Goal: Information Seeking & Learning: Learn about a topic

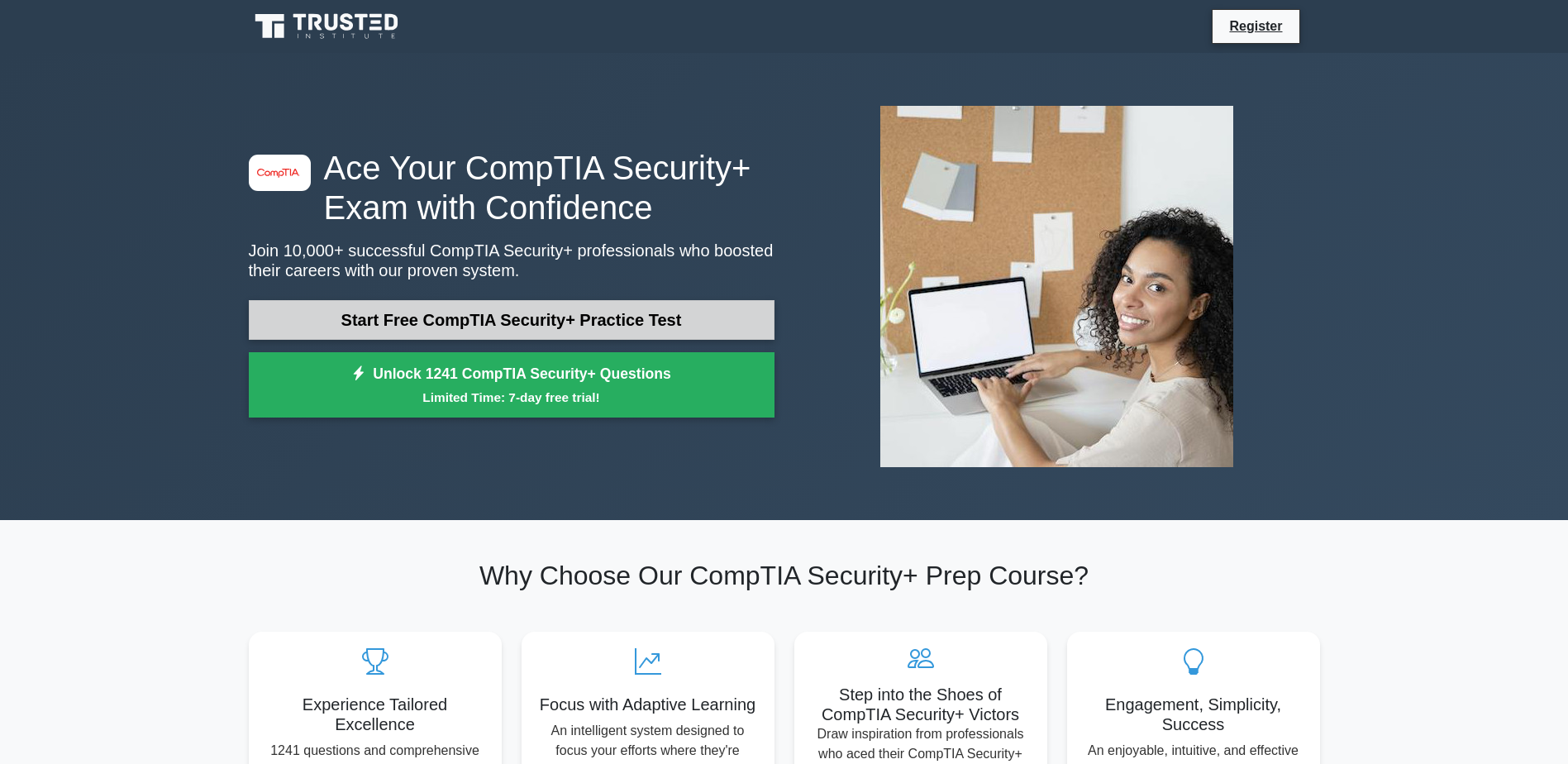
click at [252, 318] on link "Start Free CompTIA Security+ Practice Test" at bounding box center [511, 320] width 526 height 40
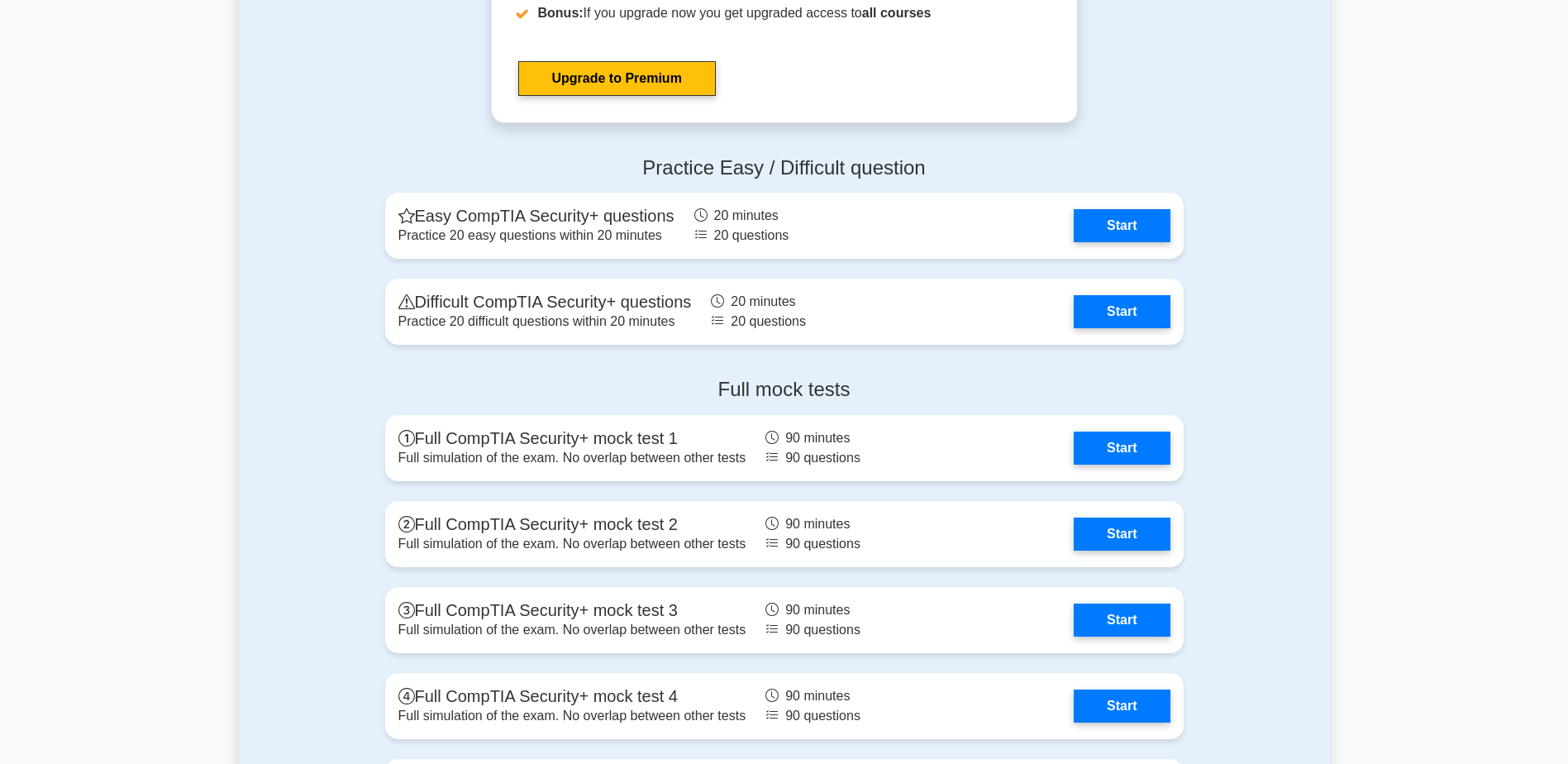
scroll to position [3165, 0]
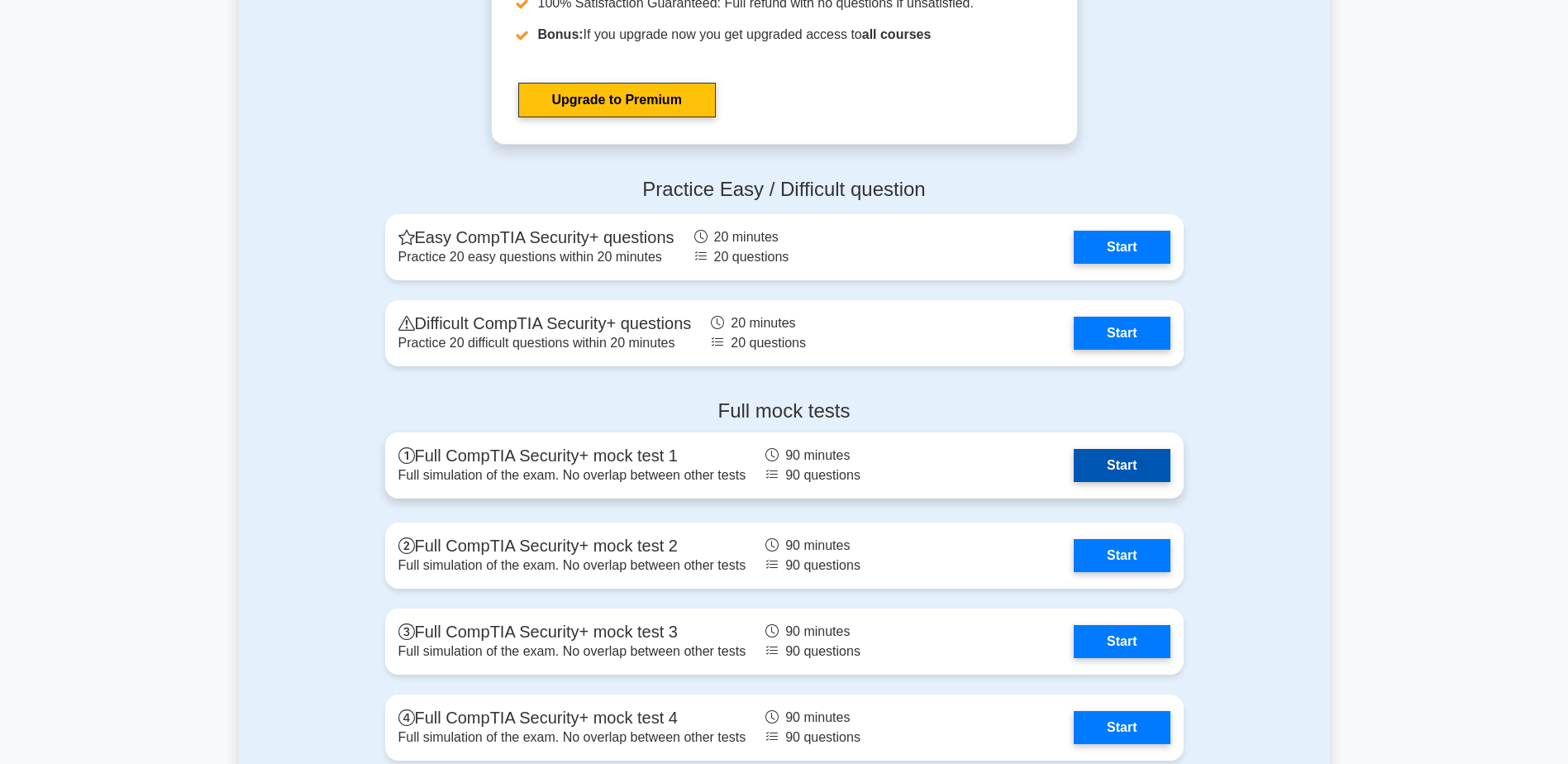
drag, startPoint x: 1096, startPoint y: 460, endPoint x: 1082, endPoint y: 468, distance: 16.1
click at [1096, 460] on link "Start" at bounding box center [1122, 466] width 96 height 33
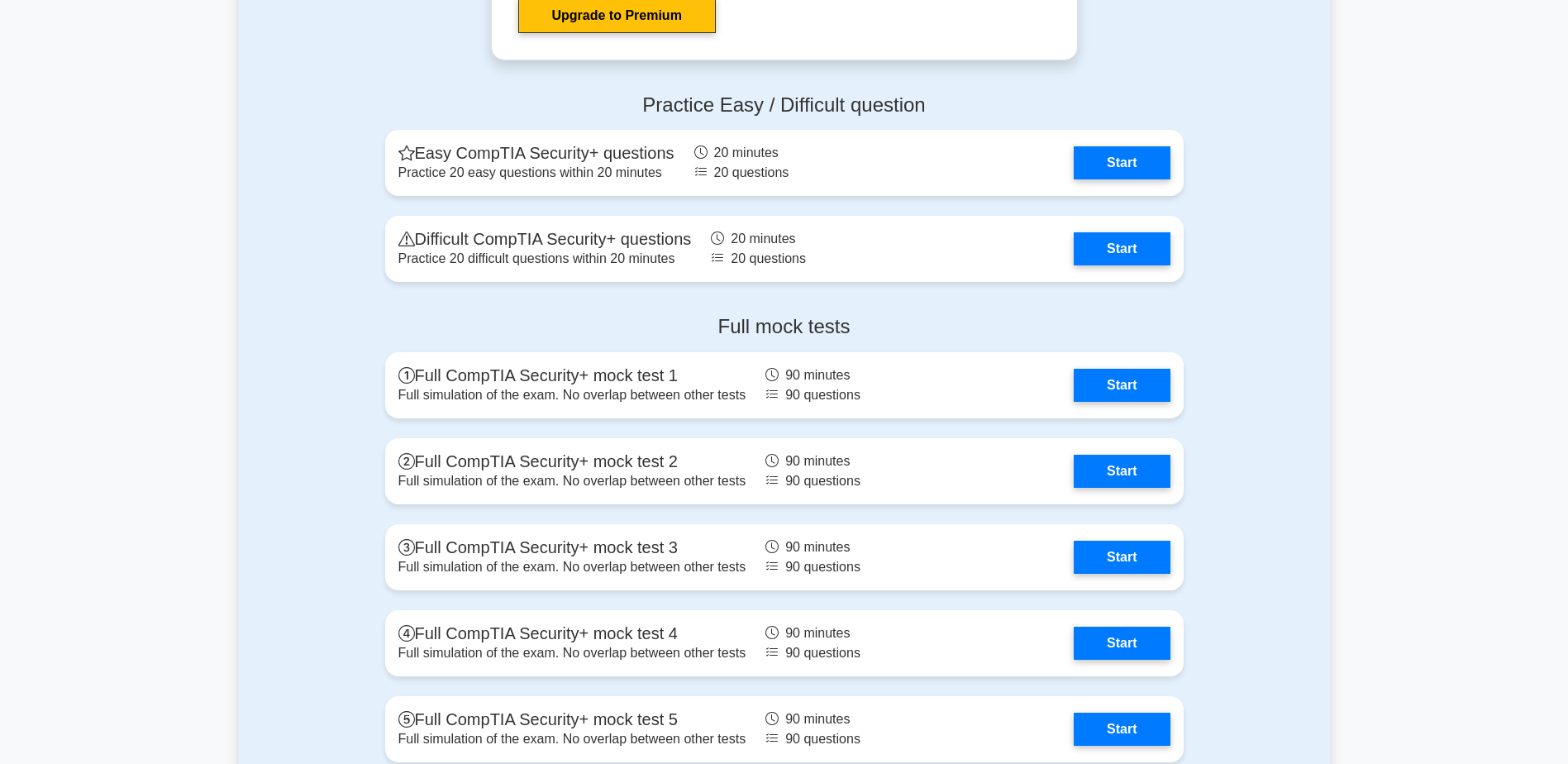
scroll to position [3330, 0]
